Goal: Task Accomplishment & Management: Complete application form

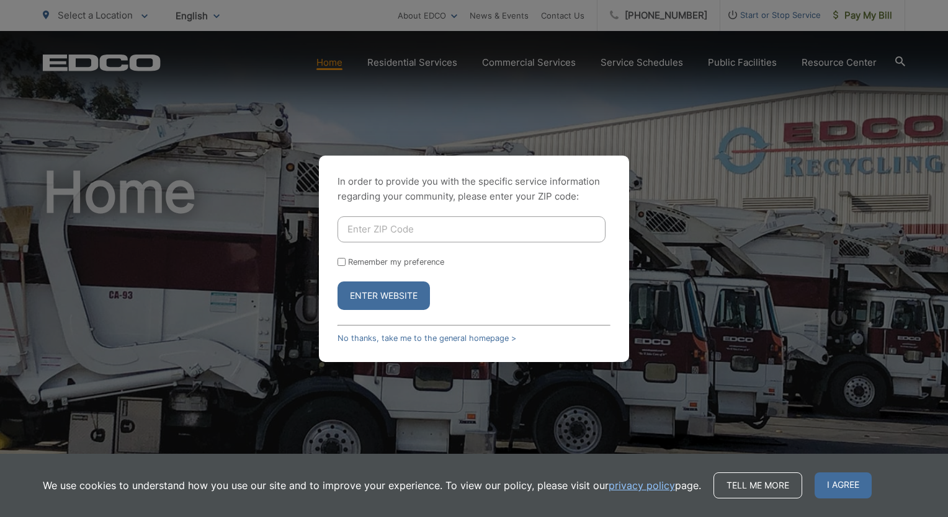
click at [416, 228] on input "Enter ZIP Code" at bounding box center [472, 230] width 268 height 26
type input "92056"
drag, startPoint x: 612, startPoint y: 264, endPoint x: 568, endPoint y: 257, distance: 44.7
click at [611, 264] on div "In order to provide you with the specific service information regarding your co…" at bounding box center [474, 259] width 310 height 207
click at [340, 261] on input "Remember my preference" at bounding box center [342, 262] width 8 height 8
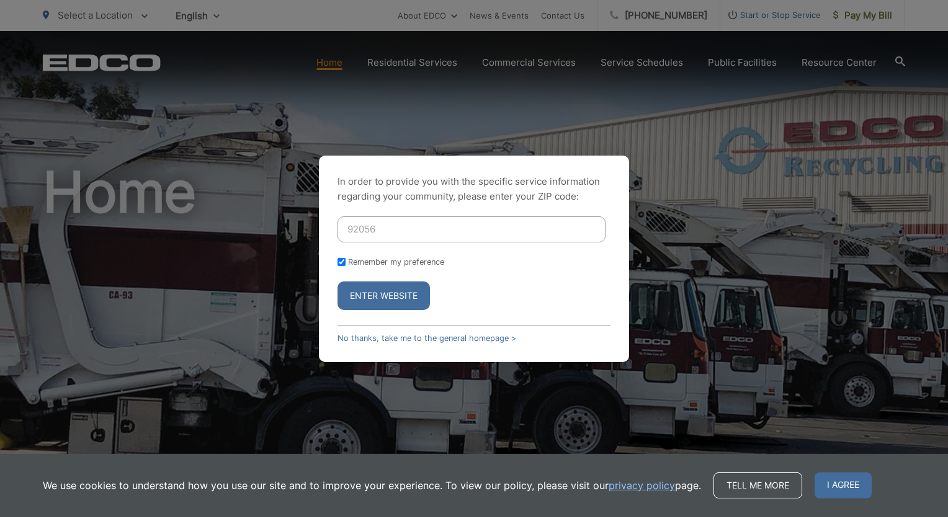
drag, startPoint x: 341, startPoint y: 261, endPoint x: 362, endPoint y: 284, distance: 31.6
click at [342, 261] on input "Remember my preference" at bounding box center [342, 262] width 8 height 8
checkbox input "false"
click at [375, 294] on button "Enter Website" at bounding box center [384, 296] width 92 height 29
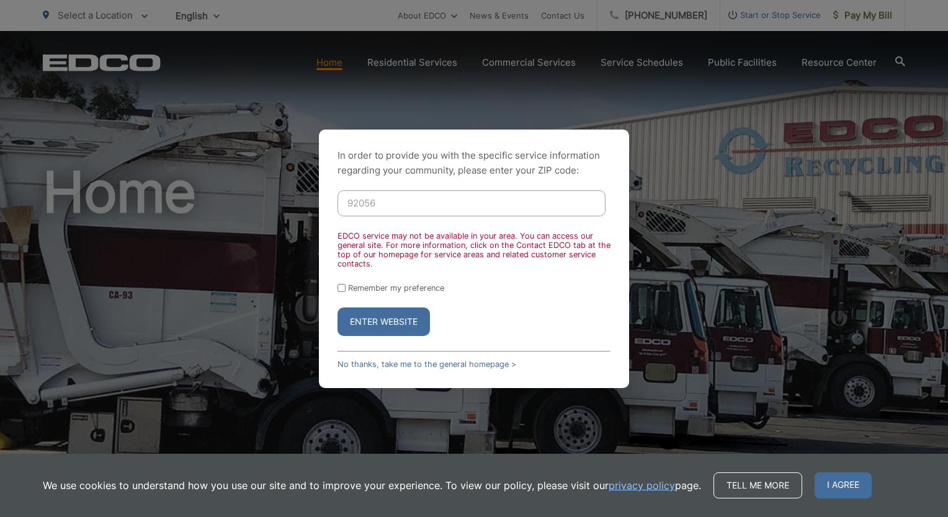
drag, startPoint x: 365, startPoint y: 202, endPoint x: 400, endPoint y: 201, distance: 35.4
click at [396, 202] on input "92056" at bounding box center [472, 203] width 268 height 26
type input "92081"
drag, startPoint x: 392, startPoint y: 321, endPoint x: 400, endPoint y: 316, distance: 9.3
click at [392, 321] on button "Enter Website" at bounding box center [384, 322] width 92 height 29
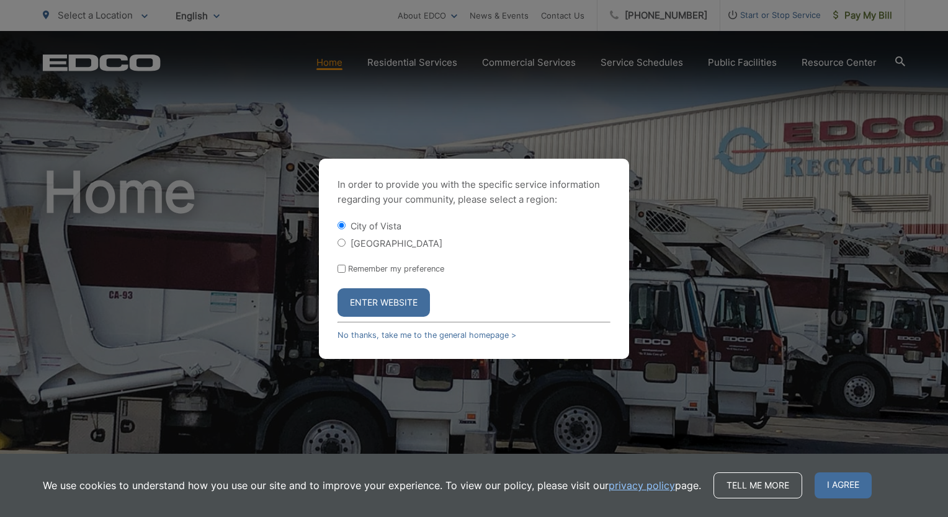
click at [390, 298] on button "Enter Website" at bounding box center [384, 303] width 92 height 29
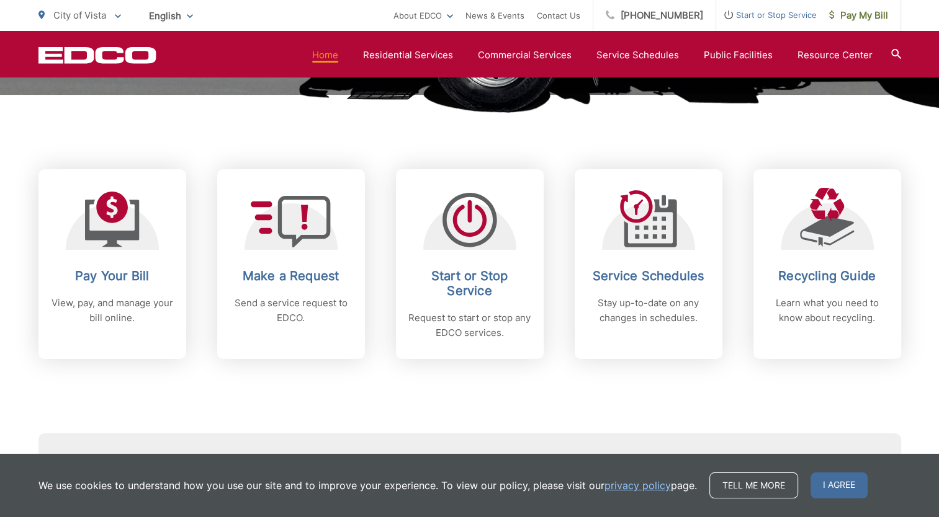
scroll to position [496, 0]
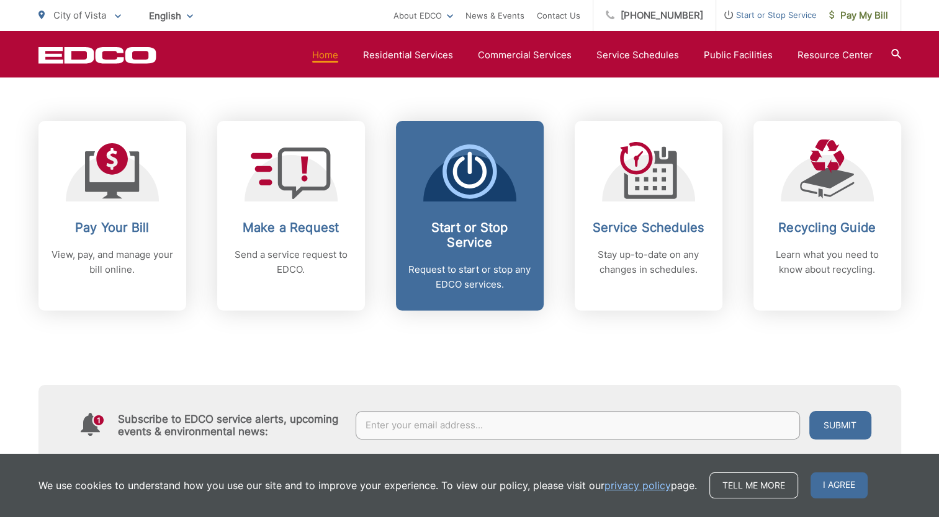
click at [465, 229] on h2 "Start or Stop Service" at bounding box center [469, 235] width 123 height 30
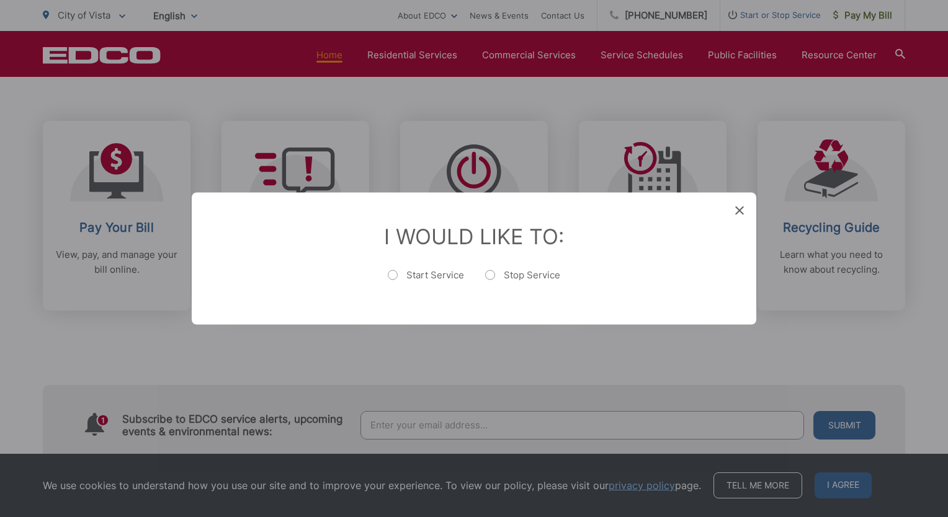
click at [571, 99] on div "Entry Status None In Progress Completed None None In Progress Completed I Would…" at bounding box center [474, 258] width 948 height 517
